Goal: Check status: Check status

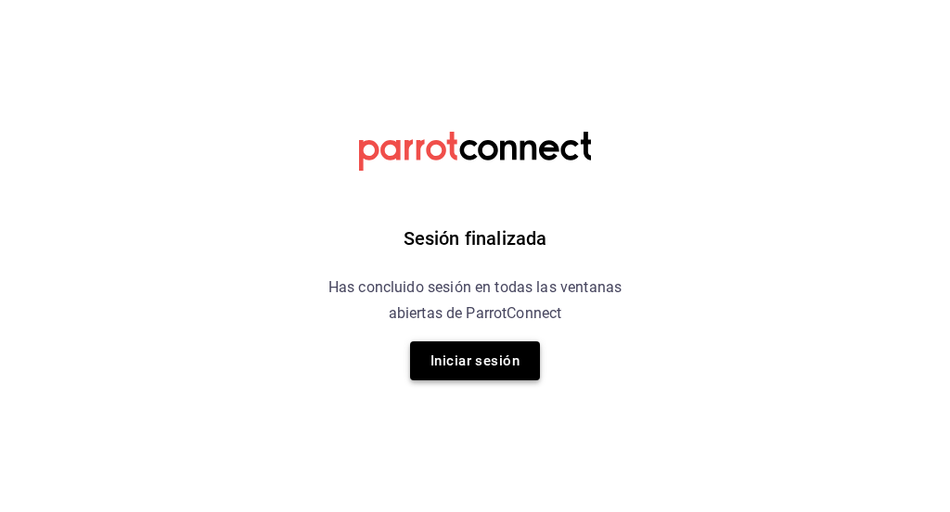
click at [472, 366] on button "Iniciar sesión" at bounding box center [475, 361] width 130 height 39
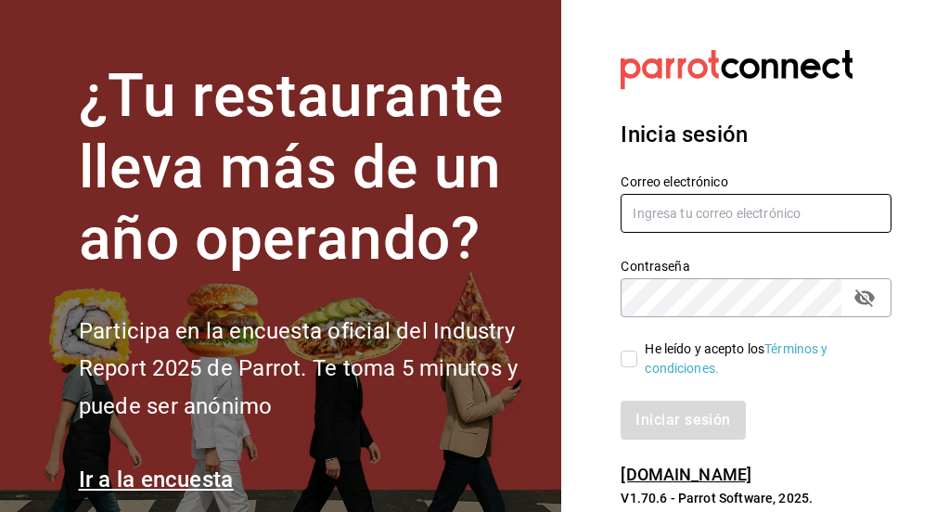
type input "[EMAIL_ADDRESS][DOMAIN_NAME]"
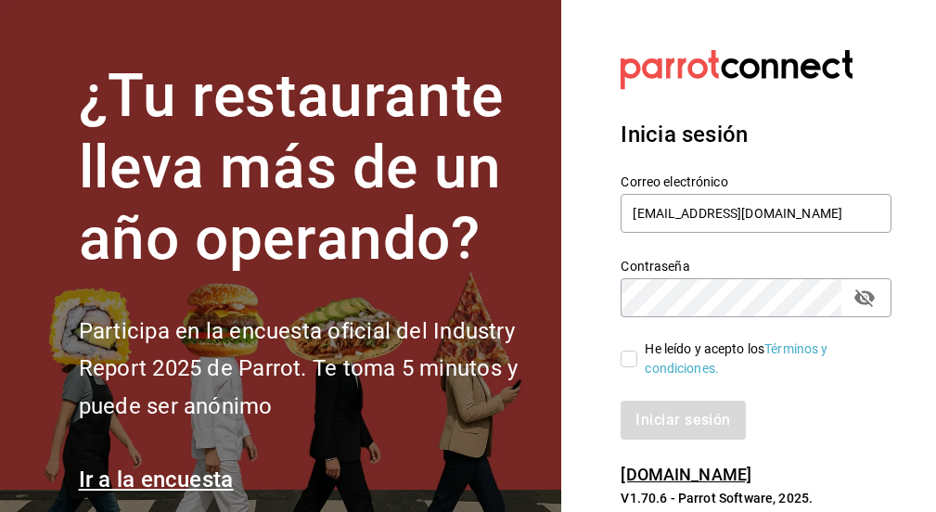
click at [628, 354] on input "He leído y acepto los Términos y condiciones." at bounding box center [629, 359] width 17 height 17
checkbox input "true"
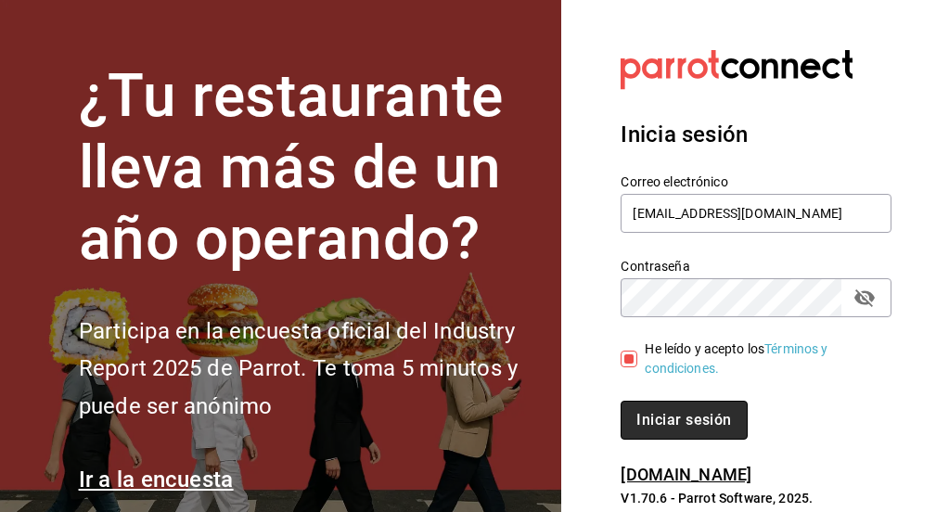
click at [672, 407] on button "Iniciar sesión" at bounding box center [684, 420] width 126 height 39
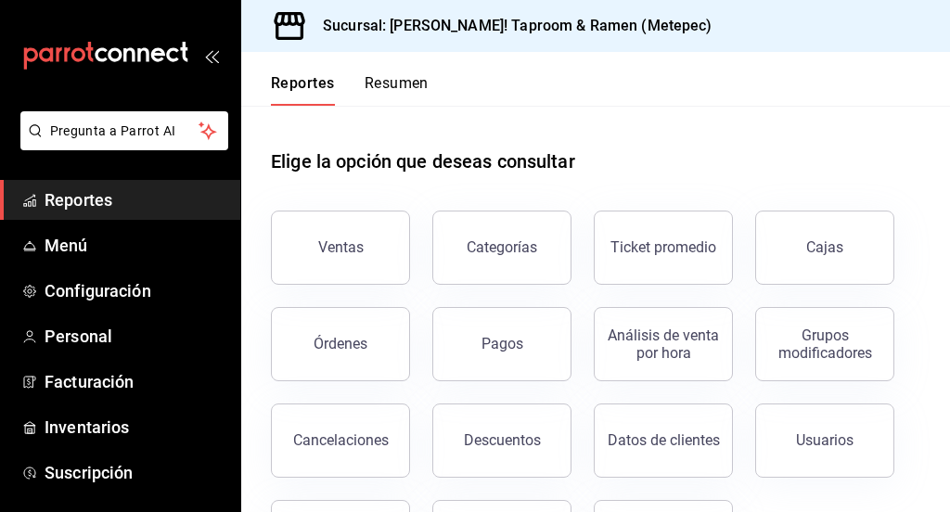
scroll to position [92, 0]
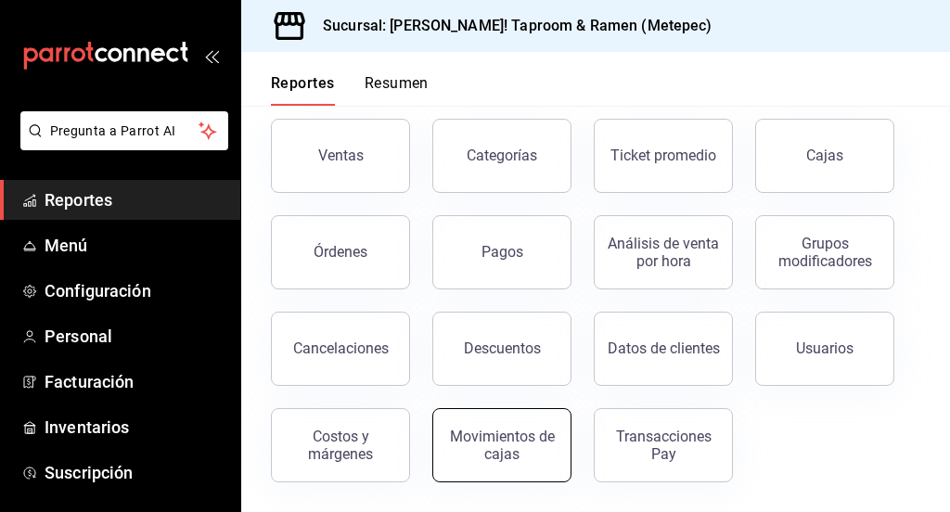
click at [508, 447] on div "Movimientos de cajas" at bounding box center [502, 445] width 115 height 35
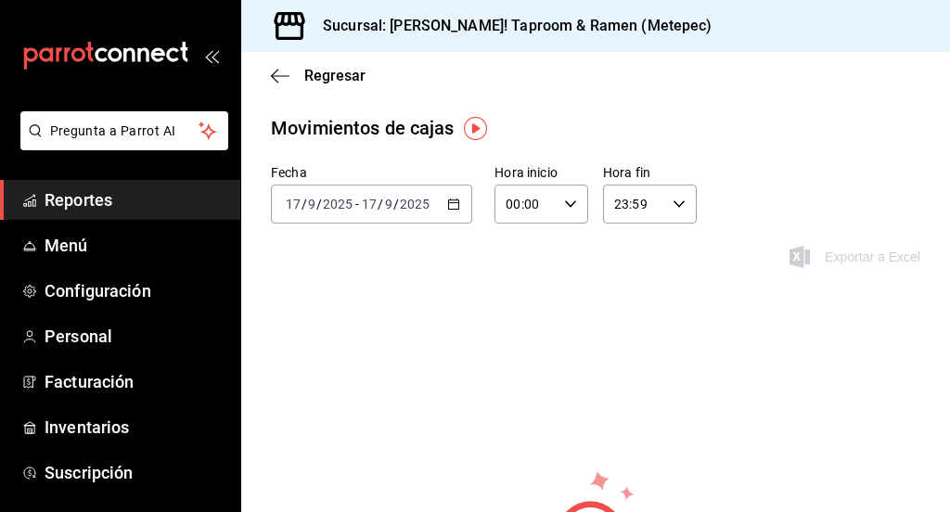
click at [396, 215] on div "[DATE] [DATE] - [DATE] [DATE]" at bounding box center [371, 204] width 201 height 39
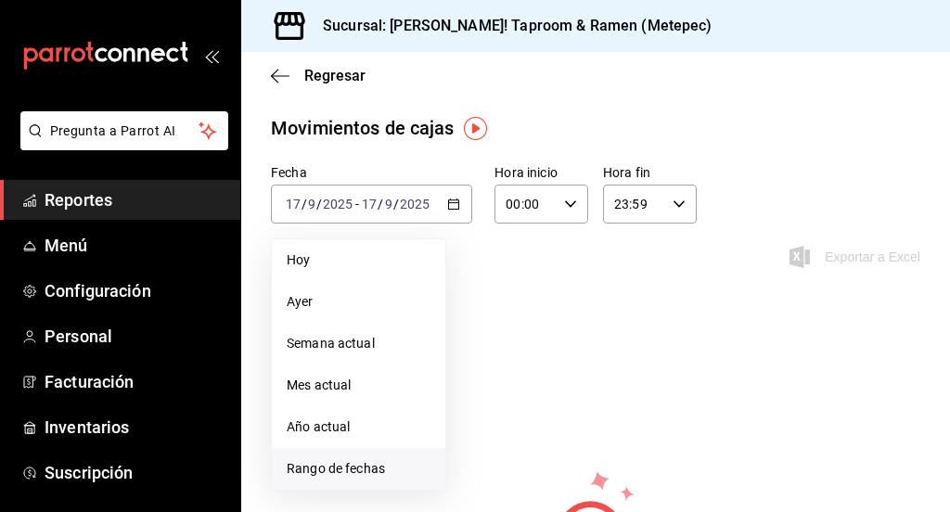
click at [343, 469] on span "Rango de fechas" at bounding box center [359, 468] width 144 height 19
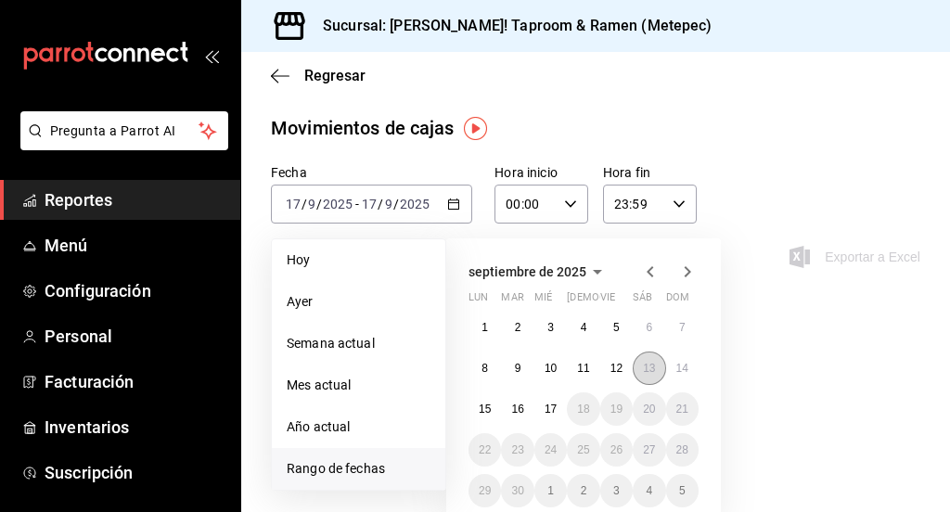
click at [656, 374] on button "13" at bounding box center [649, 368] width 32 height 33
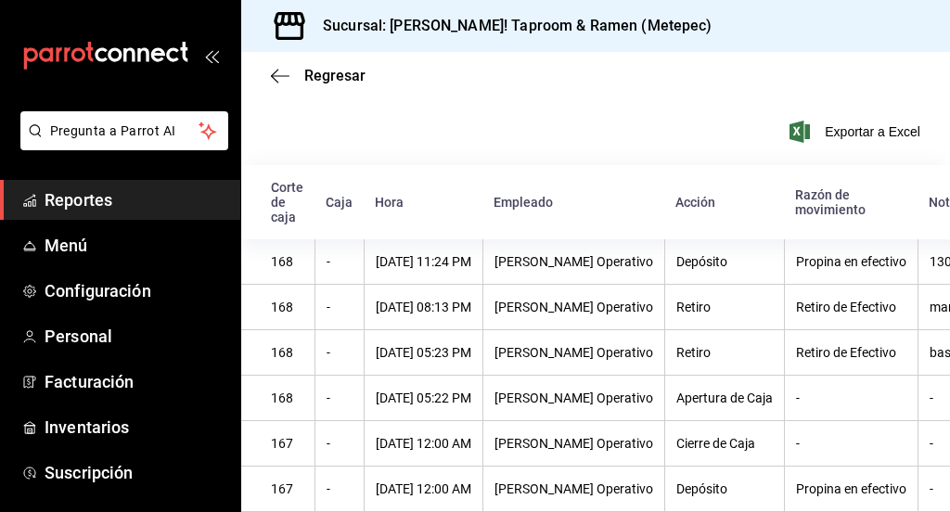
scroll to position [0, 287]
